Goal: Check status: Check status

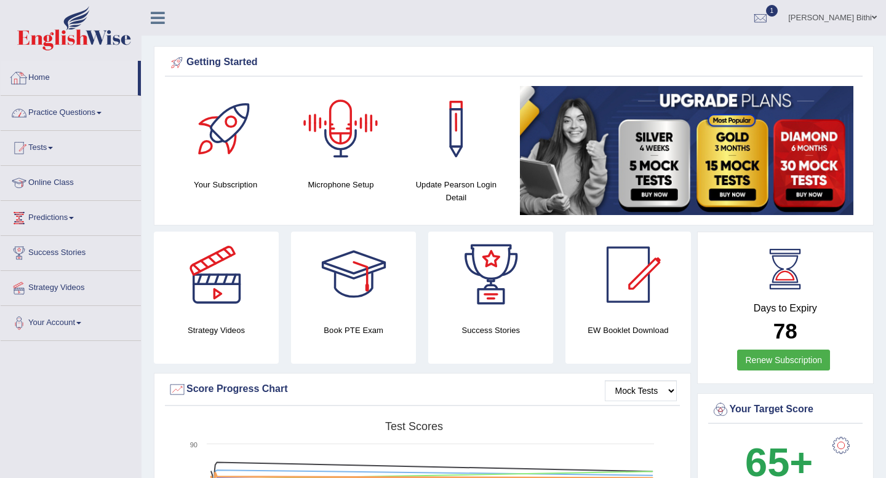
click at [52, 73] on link "Home" at bounding box center [69, 76] width 137 height 31
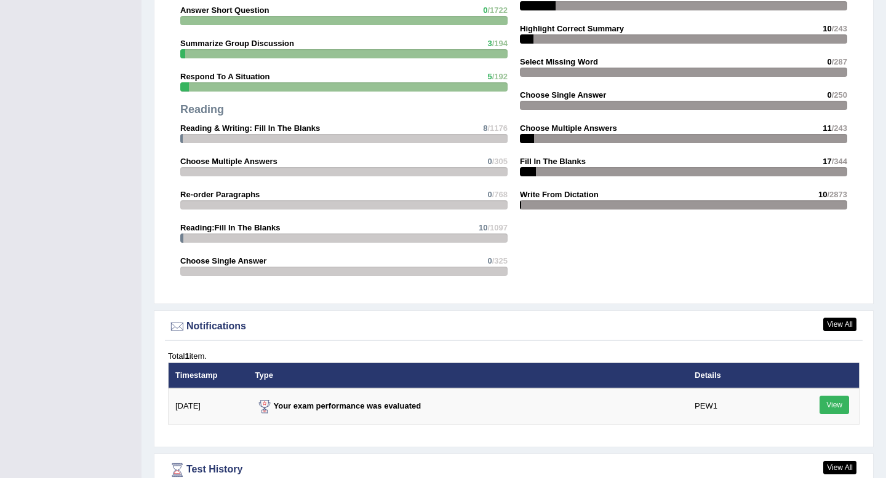
scroll to position [1392, 0]
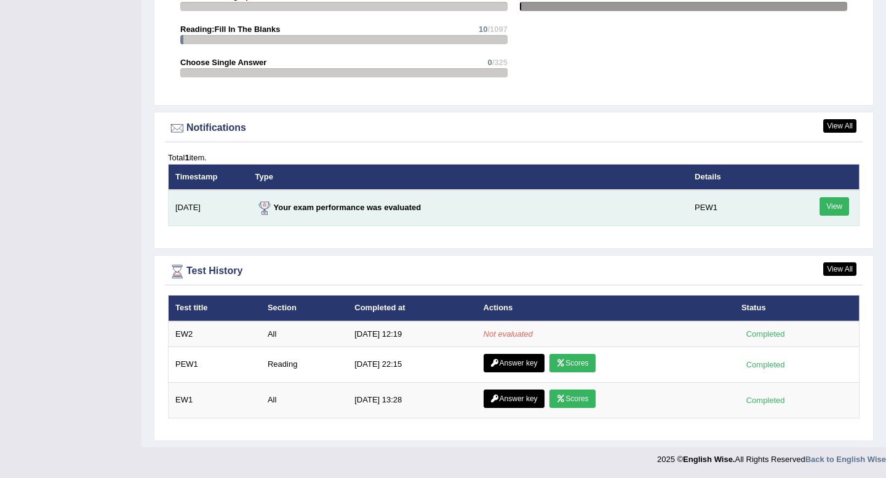
click at [835, 208] on link "View" at bounding box center [834, 206] width 30 height 18
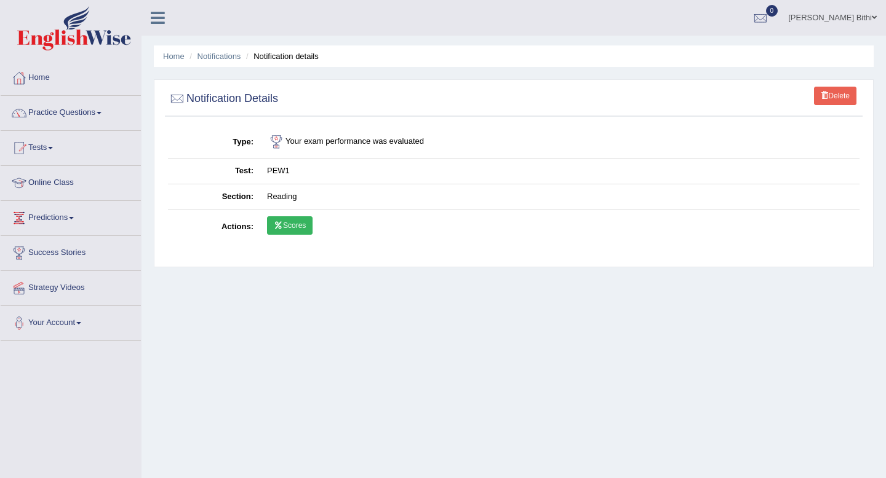
click at [298, 224] on link "Scores" at bounding box center [290, 225] width 46 height 18
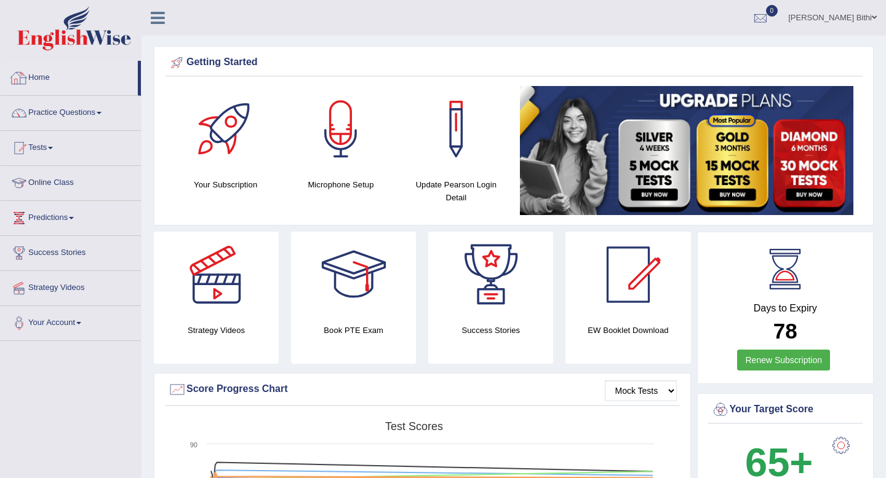
click at [39, 81] on link "Home" at bounding box center [69, 76] width 137 height 31
click at [38, 82] on link "Home" at bounding box center [69, 76] width 137 height 31
